Goal: Task Accomplishment & Management: Manage account settings

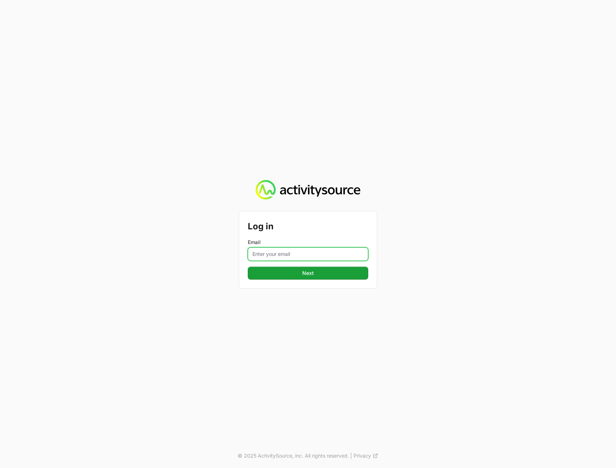
click at [274, 251] on input "Email" at bounding box center [308, 254] width 120 height 14
type input "peter@activitysource.com"
click at [228, 303] on div "Log in Email peter@activitysource.com Next © 2025 ActivitySource, inc. All righ…" at bounding box center [308, 234] width 616 height 468
click at [285, 278] on button "Next" at bounding box center [308, 272] width 120 height 13
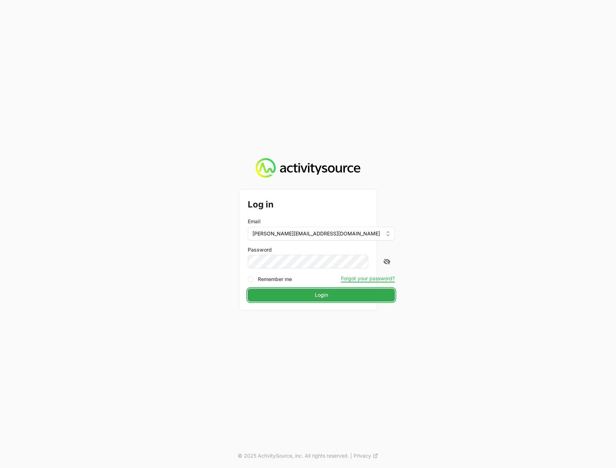
click at [315, 296] on span "Login" at bounding box center [321, 294] width 13 height 9
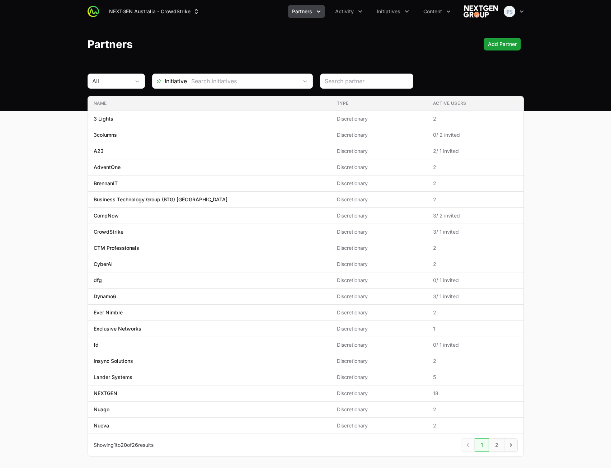
click at [596, 233] on main "All Initiative Name Type Active Users Name 3 Lights Type Discretionary Active U…" at bounding box center [305, 274] width 611 height 400
click at [572, 251] on main "All Initiative Name Type Active Users Name 3 Lights Type Discretionary Active U…" at bounding box center [305, 274] width 611 height 400
drag, startPoint x: 573, startPoint y: 202, endPoint x: 570, endPoint y: 184, distance: 18.5
click at [573, 202] on main "All Initiative Name Type Active Users Name 3 Lights Type Discretionary Active U…" at bounding box center [305, 274] width 611 height 400
click at [375, 50] on div "Partners Add Partner" at bounding box center [306, 44] width 436 height 13
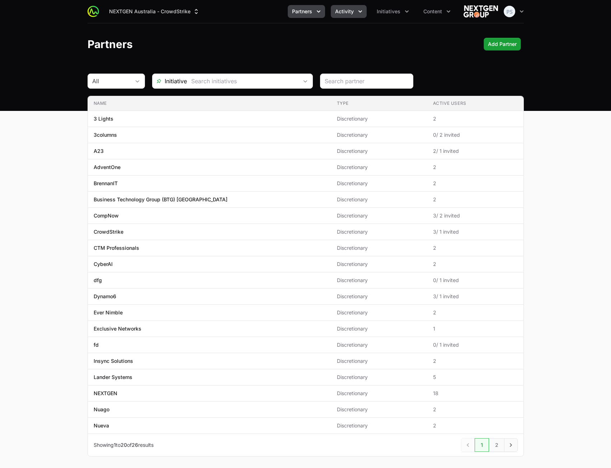
click at [343, 11] on span "Activity" at bounding box center [344, 11] width 19 height 7
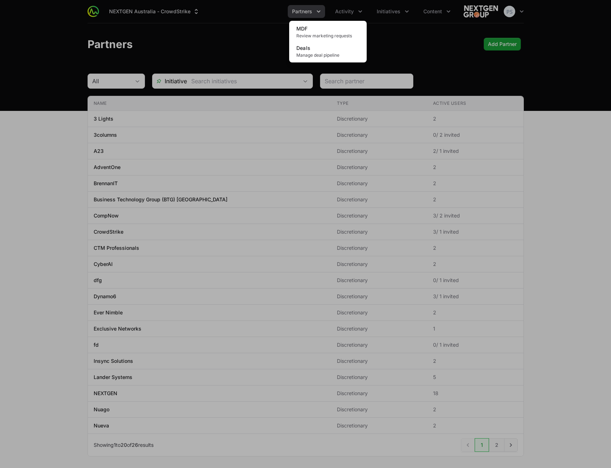
click at [208, 37] on div "Activity menu" at bounding box center [305, 234] width 611 height 468
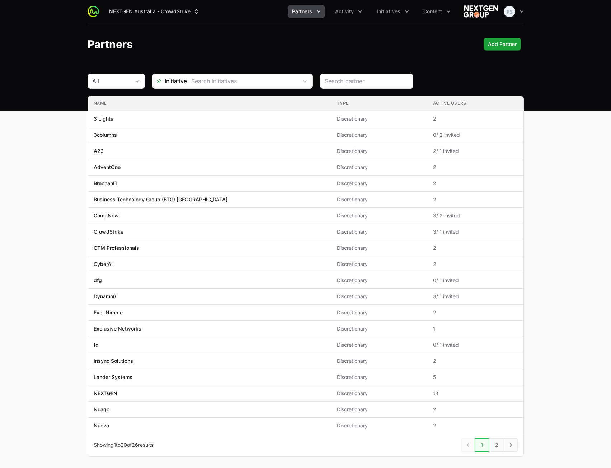
click at [367, 23] on div "NEXTGEN Australia - CrowdStrike Partners Activity Initiatives Content Open user…" at bounding box center [306, 11] width 436 height 23
click at [384, 16] on button "Initiatives" at bounding box center [392, 11] width 41 height 13
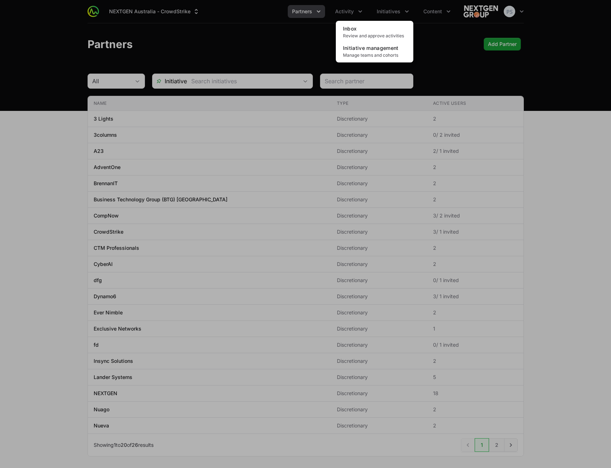
click at [226, 36] on div "Initiatives menu" at bounding box center [305, 234] width 611 height 468
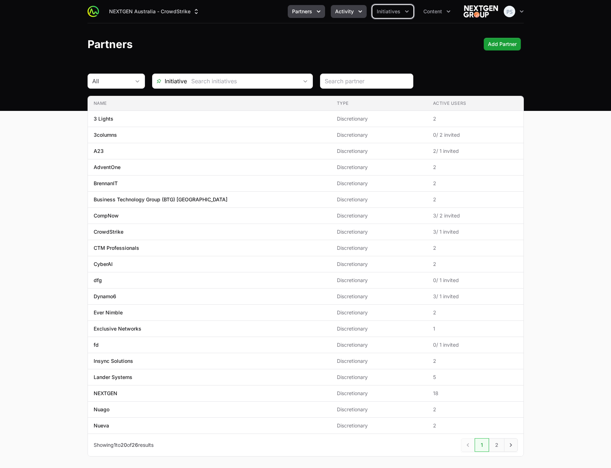
click at [354, 15] on button "Activity" at bounding box center [349, 11] width 36 height 13
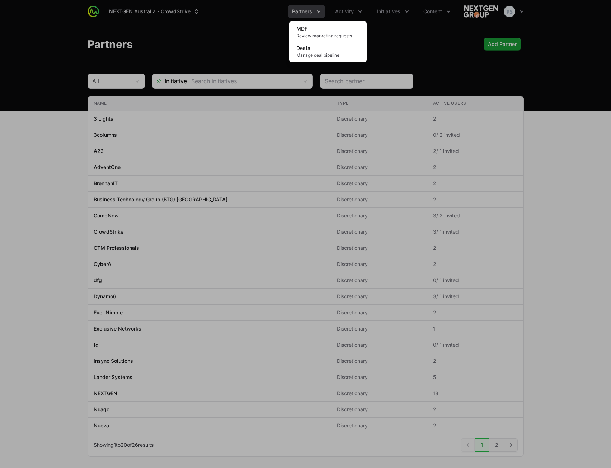
click at [392, 23] on div "Activity menu" at bounding box center [305, 234] width 611 height 468
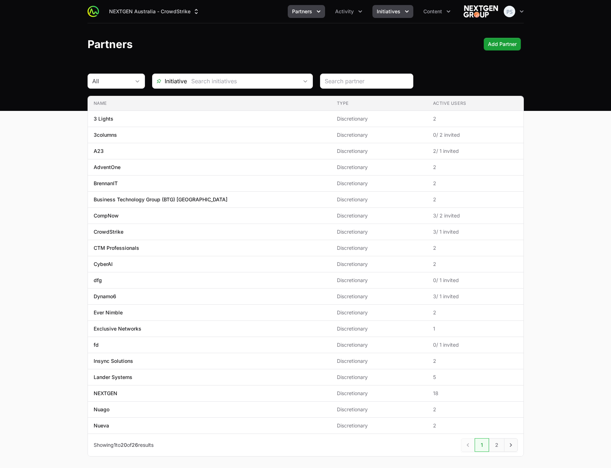
click at [393, 18] on div "NEXTGEN Australia - CrowdStrike Partners Activity Initiatives Content Open user…" at bounding box center [306, 11] width 436 height 23
click at [393, 10] on span "Initiatives" at bounding box center [389, 11] width 24 height 7
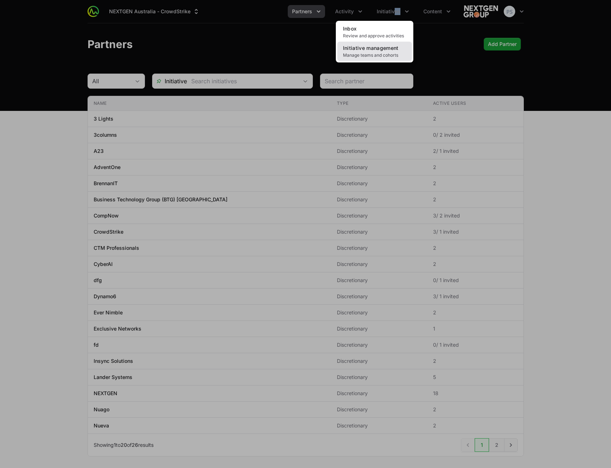
click at [384, 54] on span "Manage teams and cohorts" at bounding box center [374, 55] width 63 height 6
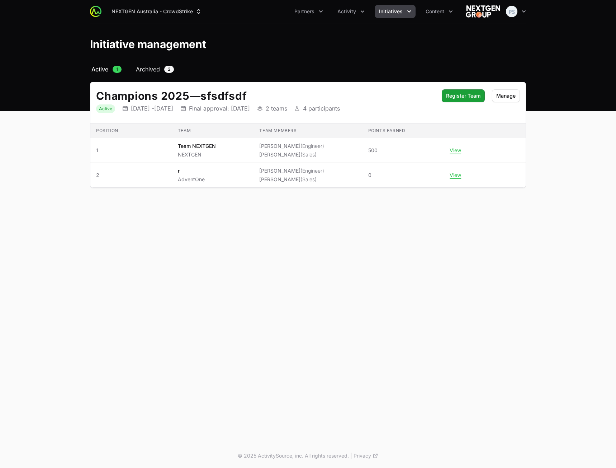
click at [147, 69] on span "Archived" at bounding box center [148, 69] width 24 height 9
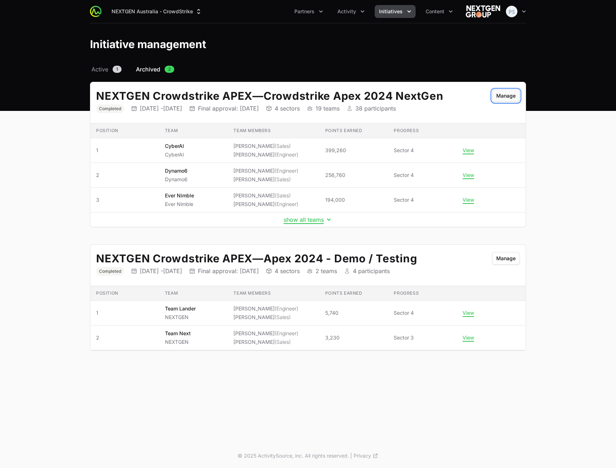
click at [511, 90] on button "Manage" at bounding box center [506, 95] width 28 height 13
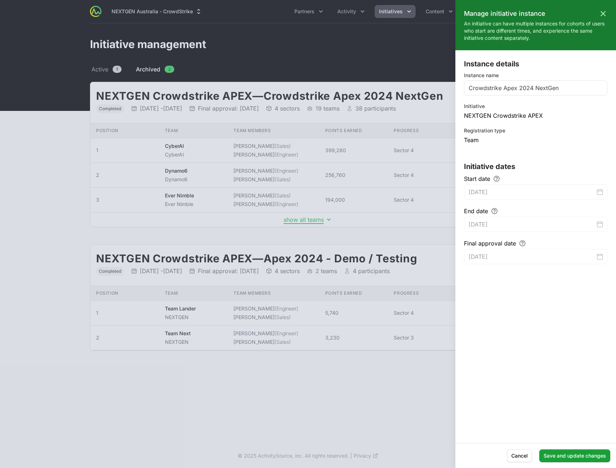
click at [519, 307] on div "Instance details Instance name Crowdstrike Apex 2024 NextGen Initiative NEXTGEN…" at bounding box center [535, 246] width 161 height 375
click at [570, 455] on button "Save and update changes" at bounding box center [574, 455] width 71 height 13
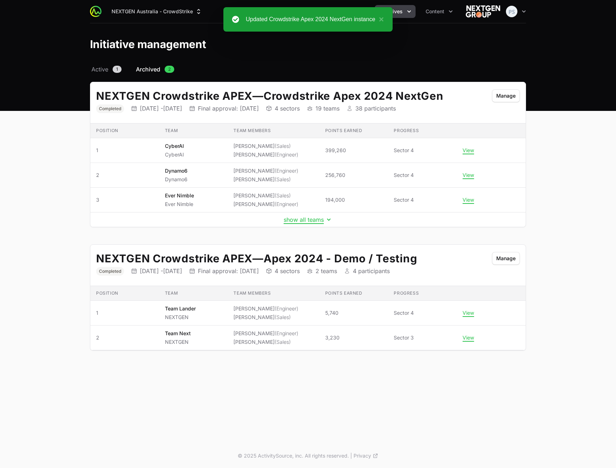
click at [549, 188] on main "Select a tab Active Archived Active 1 Archived 2 NEXTGEN Crowdstrike APEX — Cro…" at bounding box center [308, 216] width 616 height 303
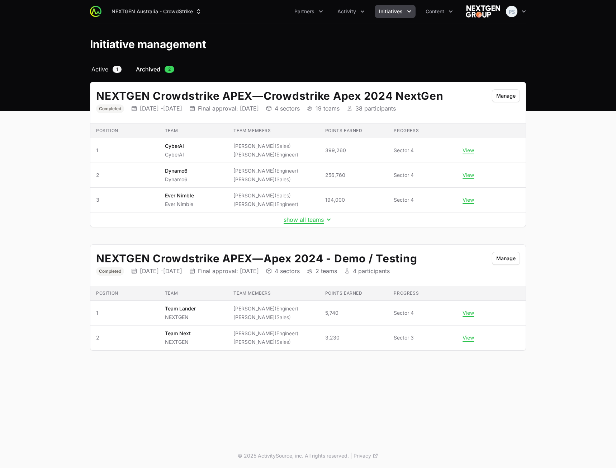
click at [100, 68] on span "Active" at bounding box center [99, 69] width 17 height 9
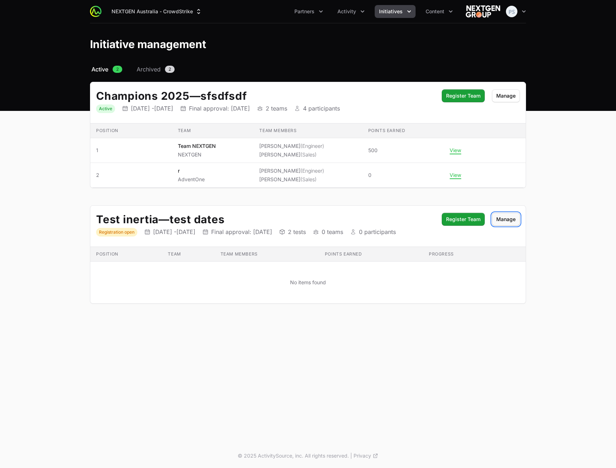
click at [499, 218] on span "Manage" at bounding box center [505, 219] width 19 height 9
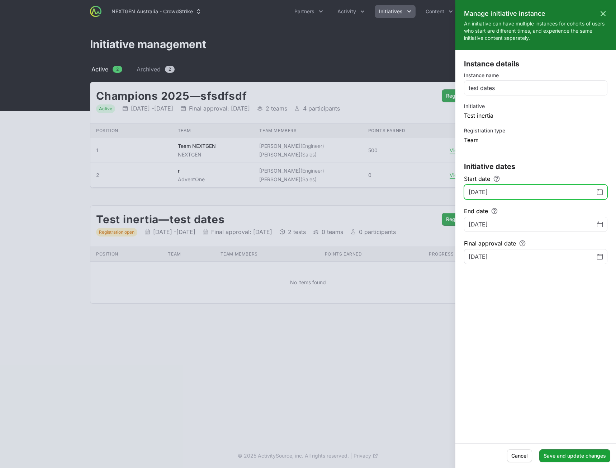
click at [597, 192] on icon "Change date, August 30, 2025" at bounding box center [600, 191] width 6 height 5
drag, startPoint x: 563, startPoint y: 173, endPoint x: 516, endPoint y: 180, distance: 47.1
click at [560, 172] on section "Initiative dates Start date August 30, 2025 End date September 24, 2025 Final a…" at bounding box center [535, 212] width 143 height 103
click at [602, 191] on icon "Change date, August 30, 2025" at bounding box center [600, 191] width 6 height 0
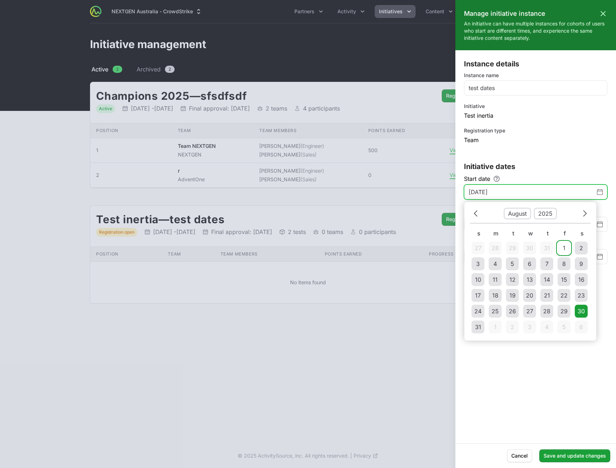
click at [559, 245] on td "1" at bounding box center [564, 247] width 13 height 13
type input "August 1, 2025"
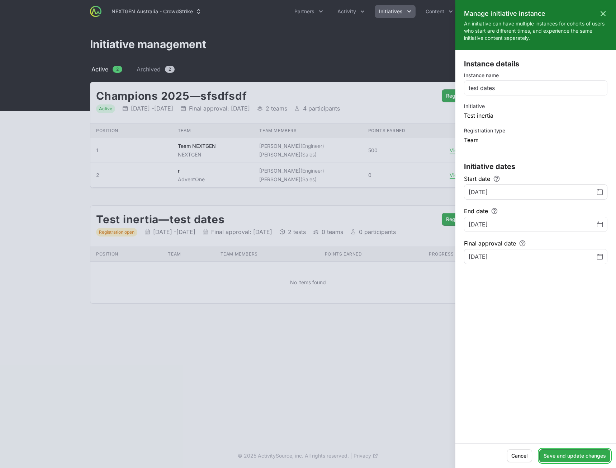
click at [568, 454] on span "Save and update changes" at bounding box center [575, 455] width 62 height 9
click at [599, 256] on icon "Change date, September 25, 2025" at bounding box center [600, 257] width 6 height 6
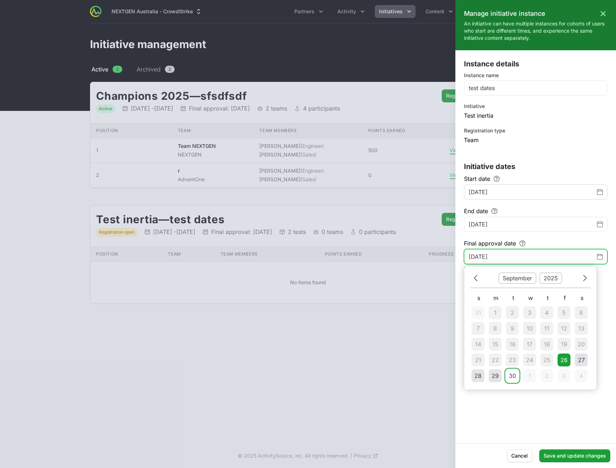
click at [508, 379] on td "30" at bounding box center [512, 375] width 13 height 13
type input "September 30, 2025"
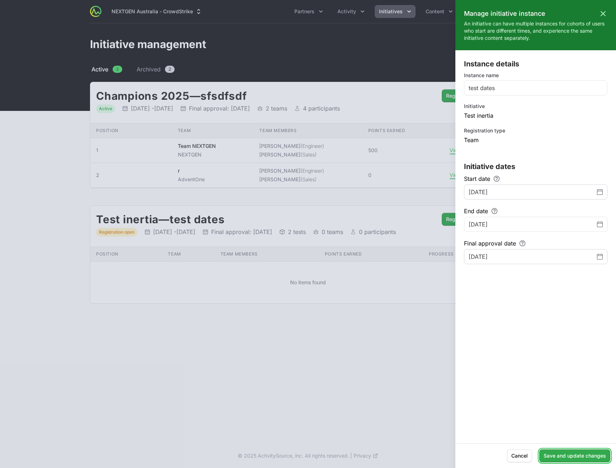
click at [582, 454] on span "Save and update changes" at bounding box center [575, 455] width 62 height 9
type input "August 30, 2025"
type input "September 25, 2025"
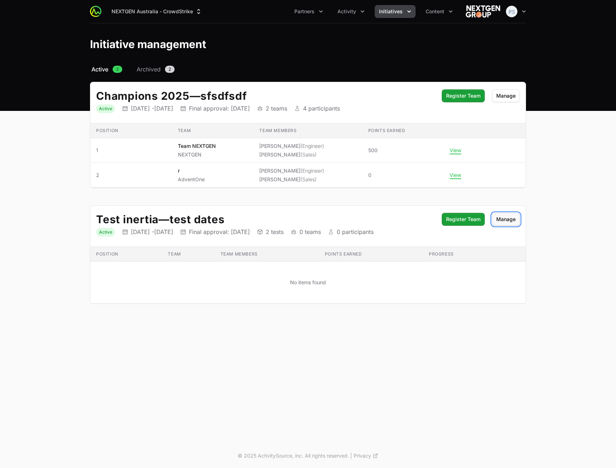
click at [514, 218] on span "Manage" at bounding box center [505, 219] width 19 height 9
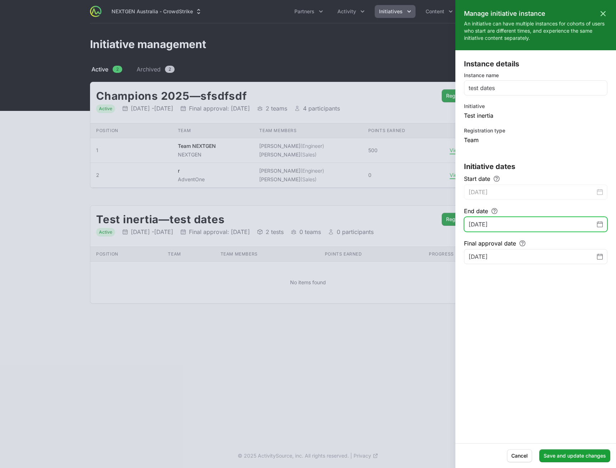
click at [601, 225] on icon "Change date, September 24, 2025" at bounding box center [600, 224] width 6 height 6
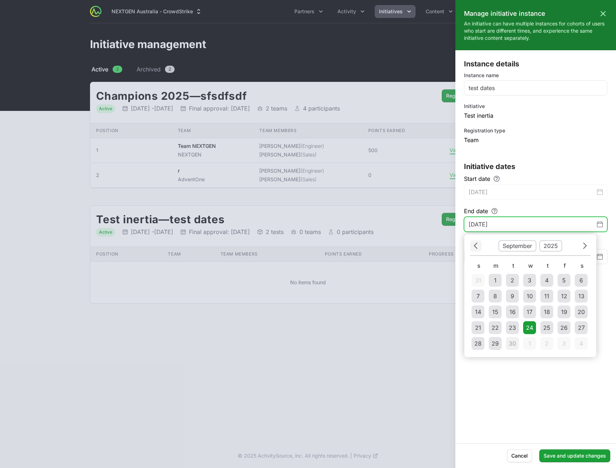
click at [479, 247] on button "Previous" at bounding box center [475, 245] width 11 height 11
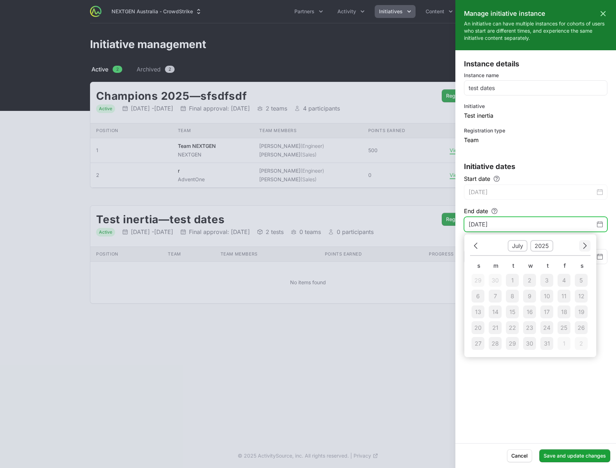
click at [586, 247] on icon "Choose date" at bounding box center [585, 246] width 4 height 10
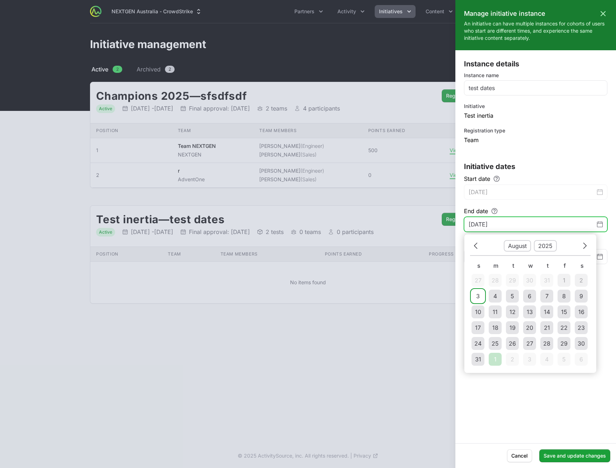
click at [477, 296] on div "3" at bounding box center [478, 296] width 4 height 9
type input "August 3, 2025"
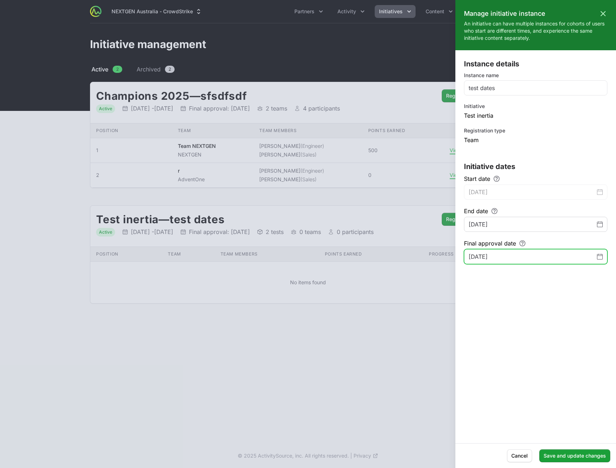
click at [602, 254] on icon "Change date, September 30, 2025" at bounding box center [600, 256] width 6 height 5
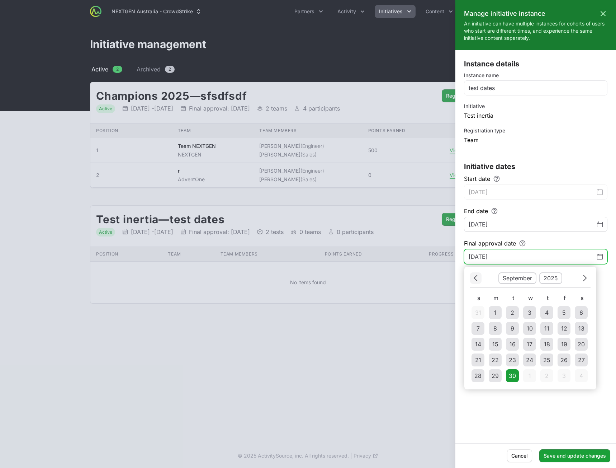
click at [478, 278] on button "Previous" at bounding box center [475, 277] width 11 height 11
click at [511, 330] on div "5" at bounding box center [513, 328] width 4 height 9
type input "August 5, 2025"
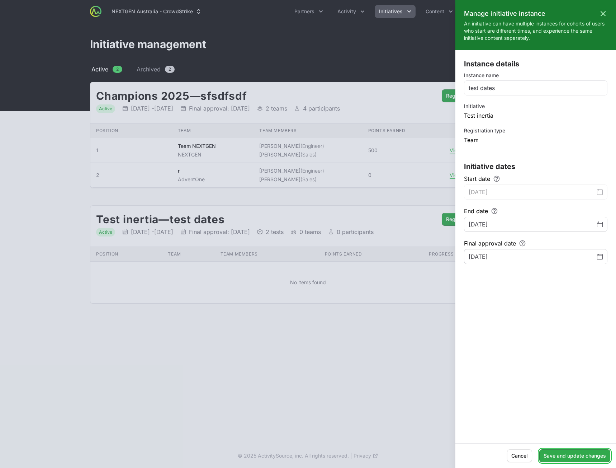
click at [576, 453] on span "Save and update changes" at bounding box center [575, 455] width 62 height 9
type input "September 24, 2025"
type input "September 30, 2025"
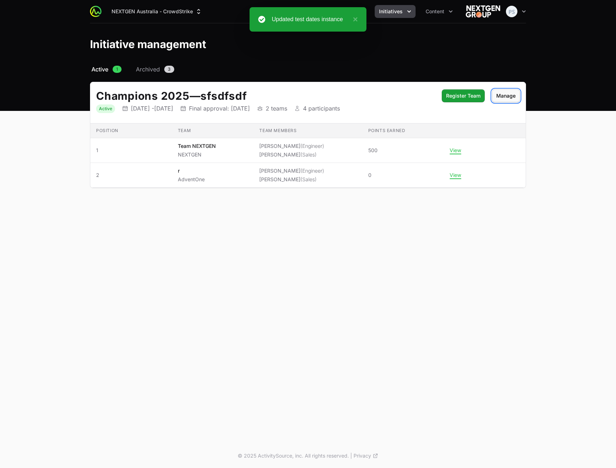
click at [514, 95] on span "Manage" at bounding box center [505, 95] width 19 height 9
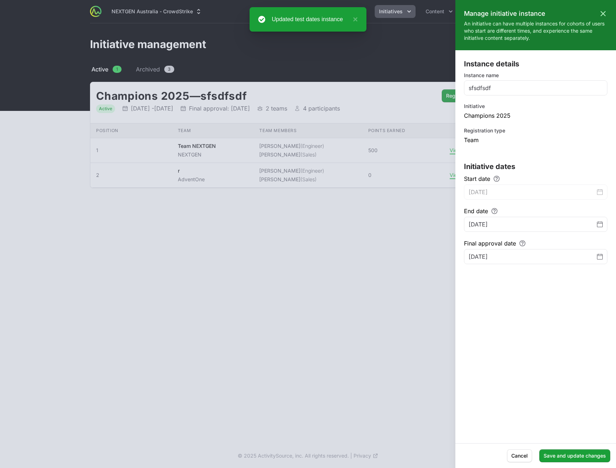
click at [306, 101] on div at bounding box center [308, 234] width 616 height 468
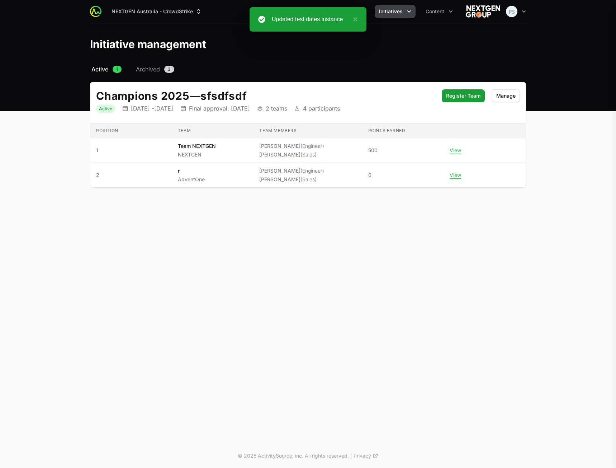
click at [140, 66] on div at bounding box center [308, 234] width 616 height 468
click at [143, 70] on span "Archived" at bounding box center [148, 69] width 24 height 9
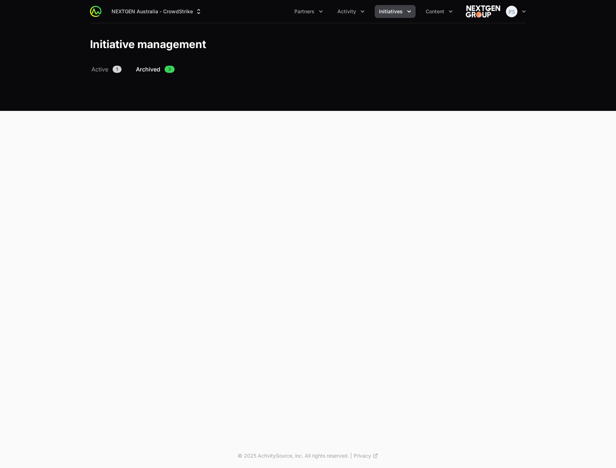
click at [156, 84] on div "Select a tab Active Archived Active 1 Archived 3" at bounding box center [308, 77] width 459 height 25
click at [150, 70] on span "Archived" at bounding box center [148, 69] width 24 height 9
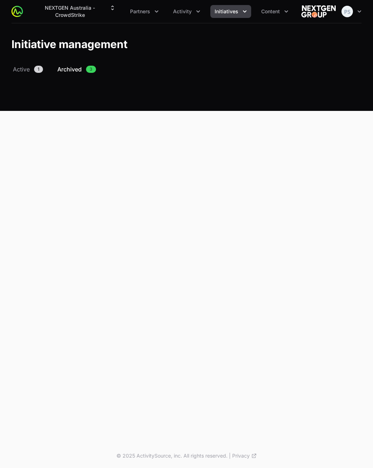
click at [225, 14] on span "Initiatives" at bounding box center [227, 11] width 24 height 7
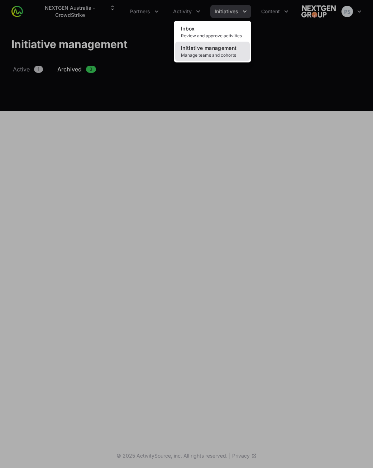
click at [227, 44] on link "Initiative management Manage teams and cohorts" at bounding box center [212, 51] width 75 height 19
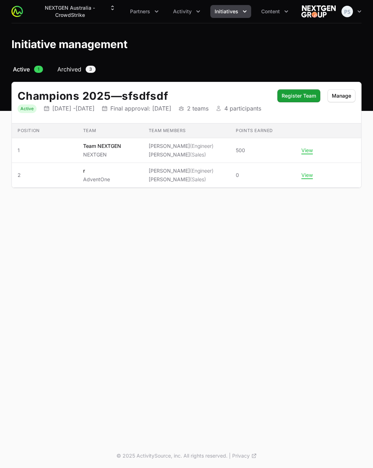
click at [73, 73] on span "Archived" at bounding box center [69, 69] width 24 height 9
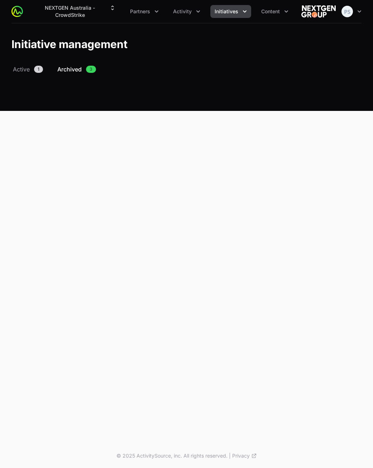
click at [191, 153] on div "NEXTGEN Australia - CrowdStrike Partners Activity Initiatives Content Open user…" at bounding box center [186, 221] width 373 height 443
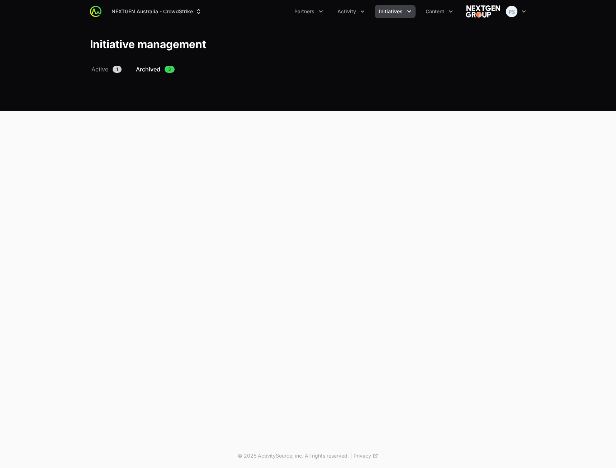
drag, startPoint x: 292, startPoint y: 162, endPoint x: 177, endPoint y: 151, distance: 115.6
click at [177, 151] on div "NEXTGEN Australia - CrowdStrike Partners Activity Initiatives Content Open user…" at bounding box center [308, 221] width 616 height 443
click at [100, 68] on span "Active" at bounding box center [99, 69] width 17 height 9
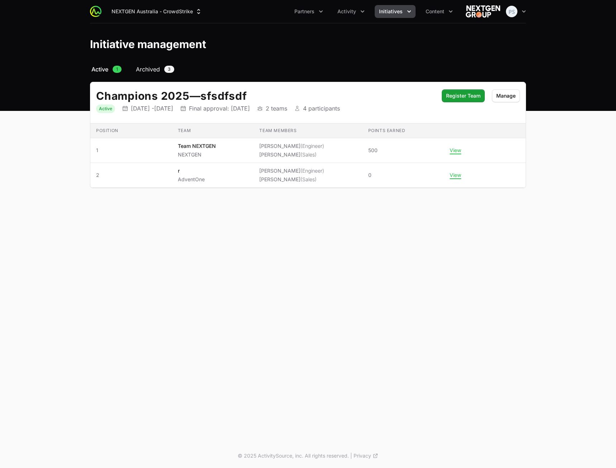
click at [155, 70] on span "Archived" at bounding box center [148, 69] width 24 height 9
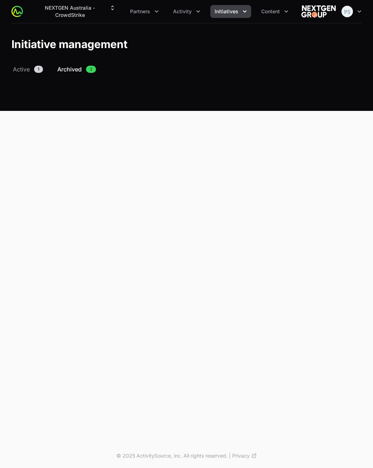
click at [153, 217] on div "NEXTGEN Australia - CrowdStrike Partners Activity Initiatives Content Open user…" at bounding box center [186, 221] width 373 height 443
click at [66, 71] on span "Archived" at bounding box center [69, 69] width 24 height 9
